Goal: Information Seeking & Learning: Learn about a topic

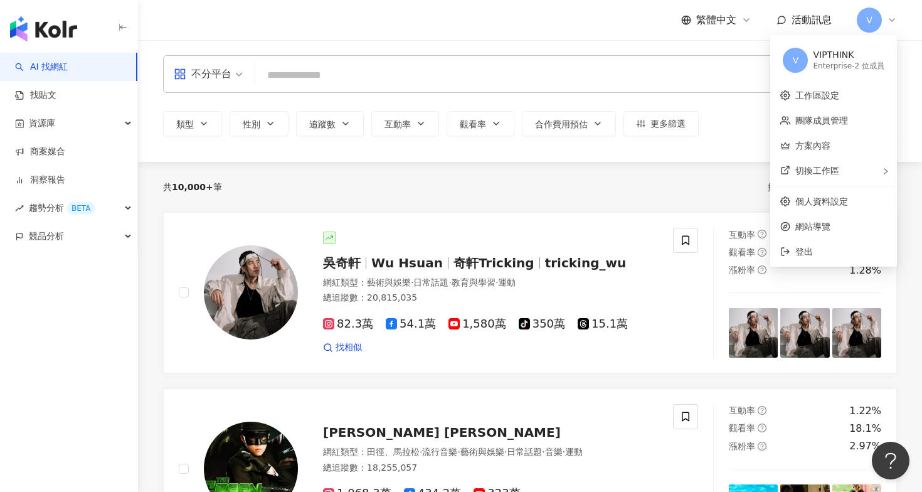
click at [875, 26] on span "V" at bounding box center [869, 20] width 25 height 25
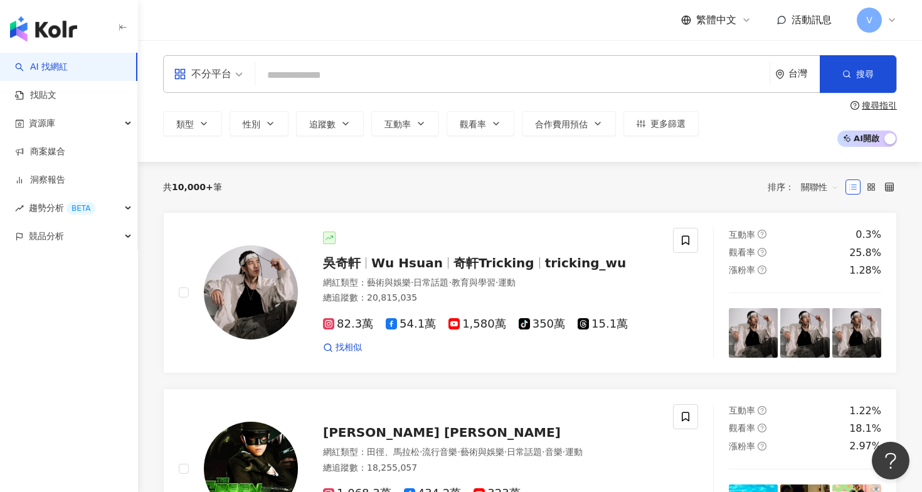
click at [452, 79] on input "search" at bounding box center [512, 75] width 504 height 24
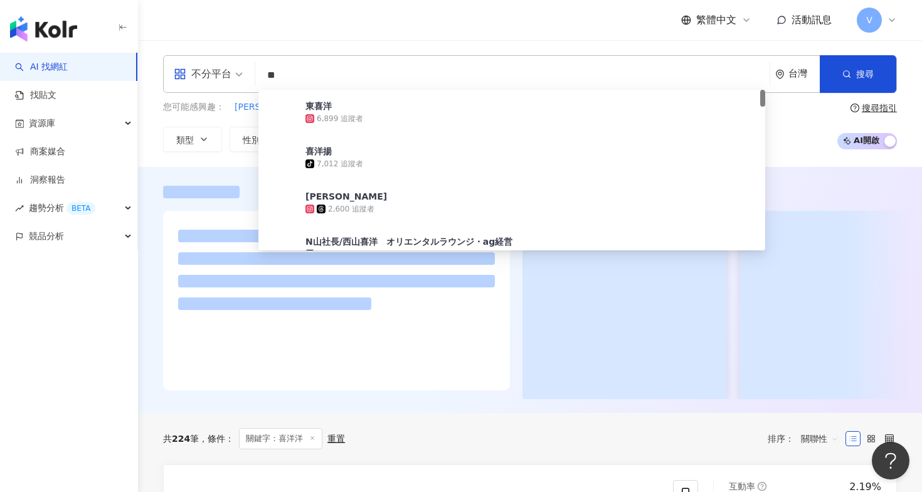
type input "*"
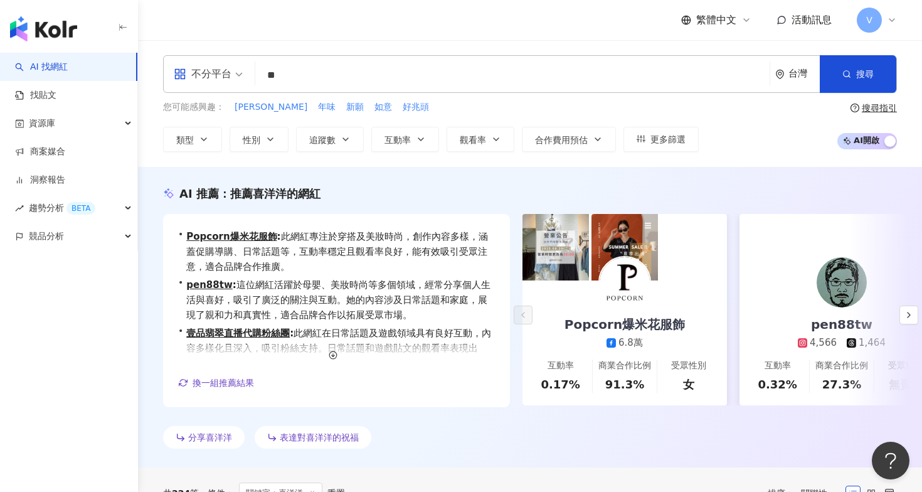
type input "*"
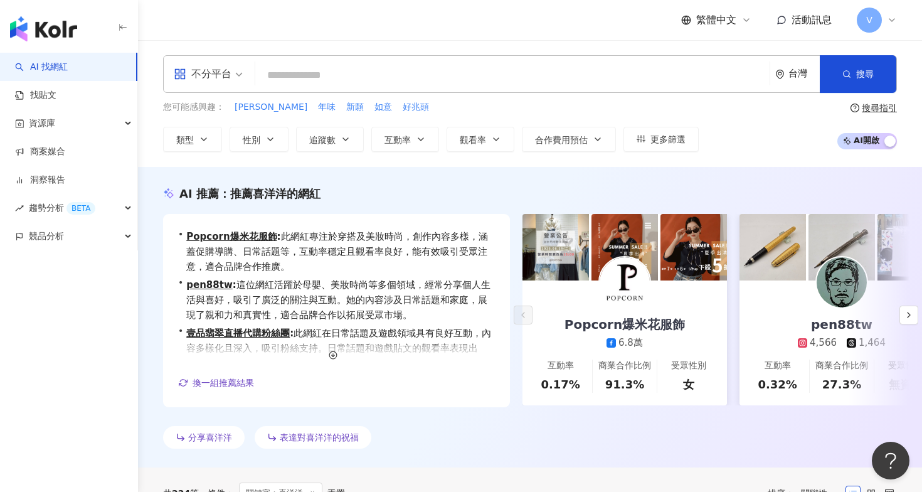
paste input "********"
type input "********"
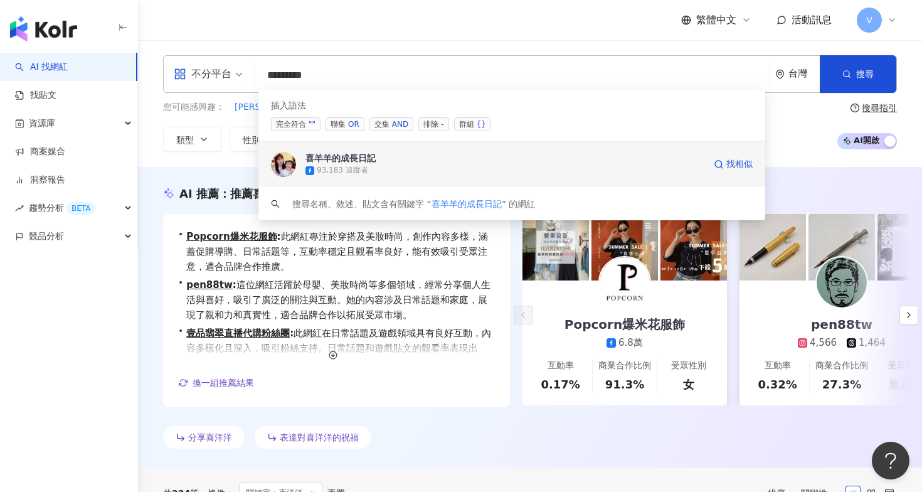
click at [478, 152] on span "喜羊羊的成長日記" at bounding box center [504, 158] width 399 height 13
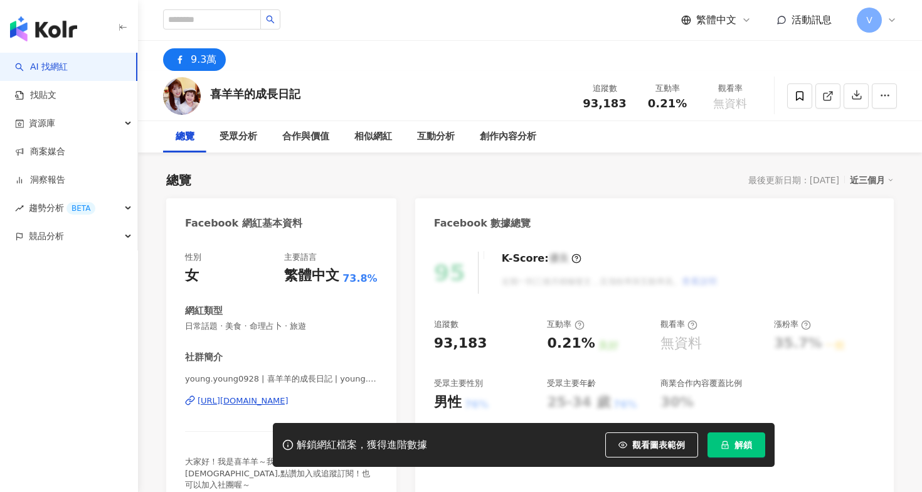
click at [725, 443] on icon "lock" at bounding box center [724, 444] width 9 height 9
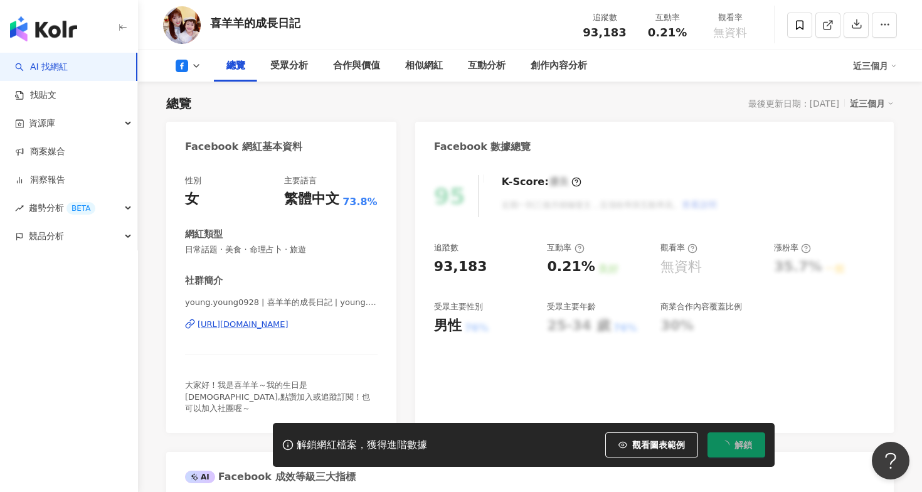
scroll to position [75, 0]
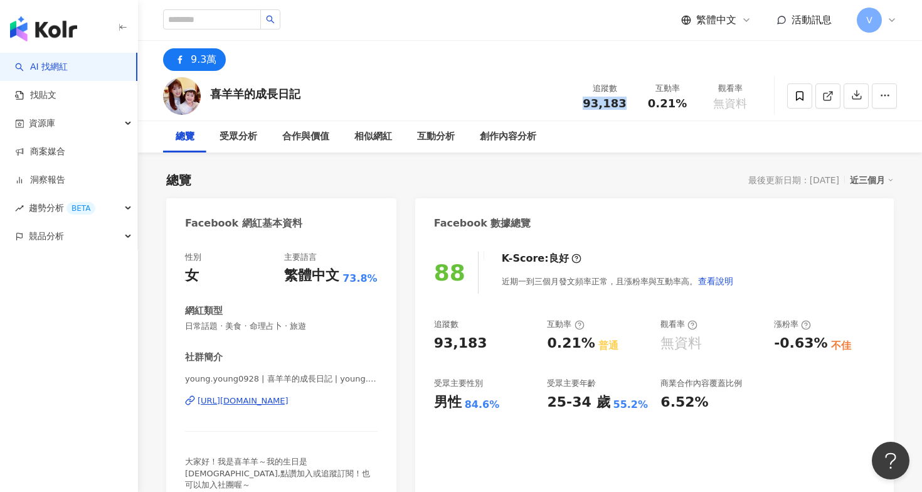
drag, startPoint x: 568, startPoint y: 107, endPoint x: 632, endPoint y: 107, distance: 64.0
click at [632, 107] on div "喜羊羊的成長日記 追蹤數 93,183 互動率 0.21% 觀看率 無資料" at bounding box center [530, 96] width 784 height 50
copy span "93,183"
click at [203, 64] on div "9.3萬" at bounding box center [204, 60] width 26 height 18
click at [181, 56] on rect at bounding box center [180, 60] width 10 height 10
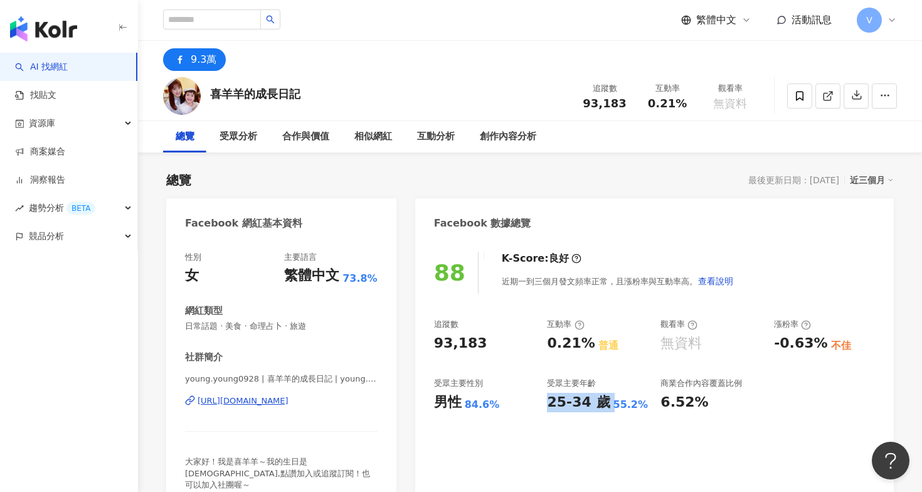
drag, startPoint x: 551, startPoint y: 400, endPoint x: 606, endPoint y: 401, distance: 55.8
click at [606, 401] on div "25-34 歲 55.2%" at bounding box center [597, 402] width 101 height 19
copy div "25-34 歲"
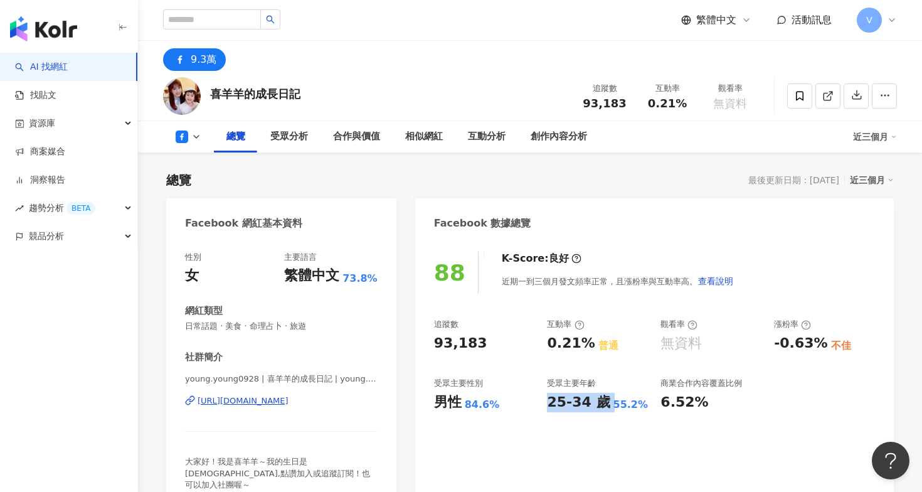
scroll to position [678, 0]
